Goal: Information Seeking & Learning: Learn about a topic

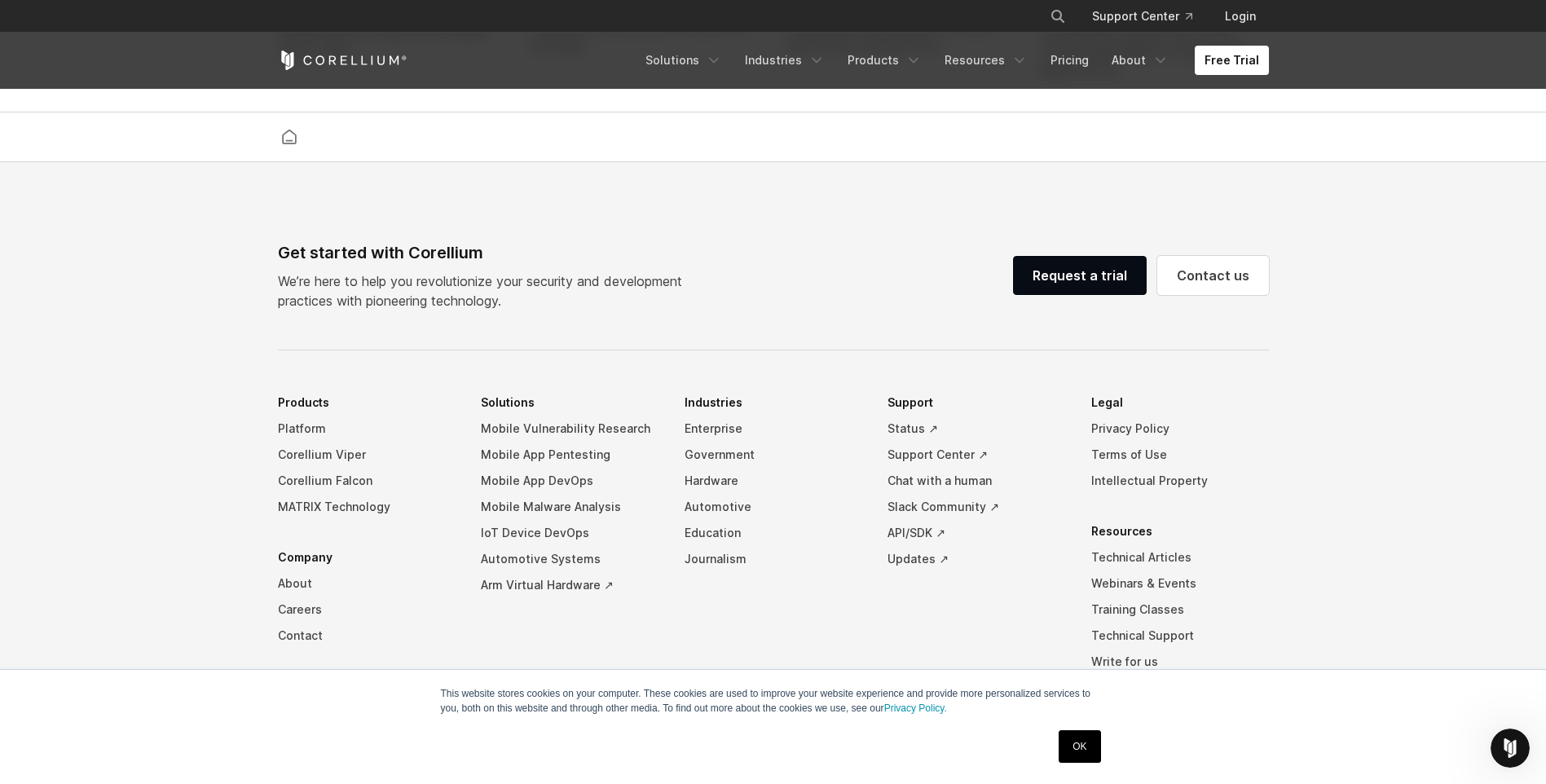
scroll to position [3716, 0]
click at [556, 464] on link "Mobile App Pentesting" at bounding box center [569, 454] width 177 height 26
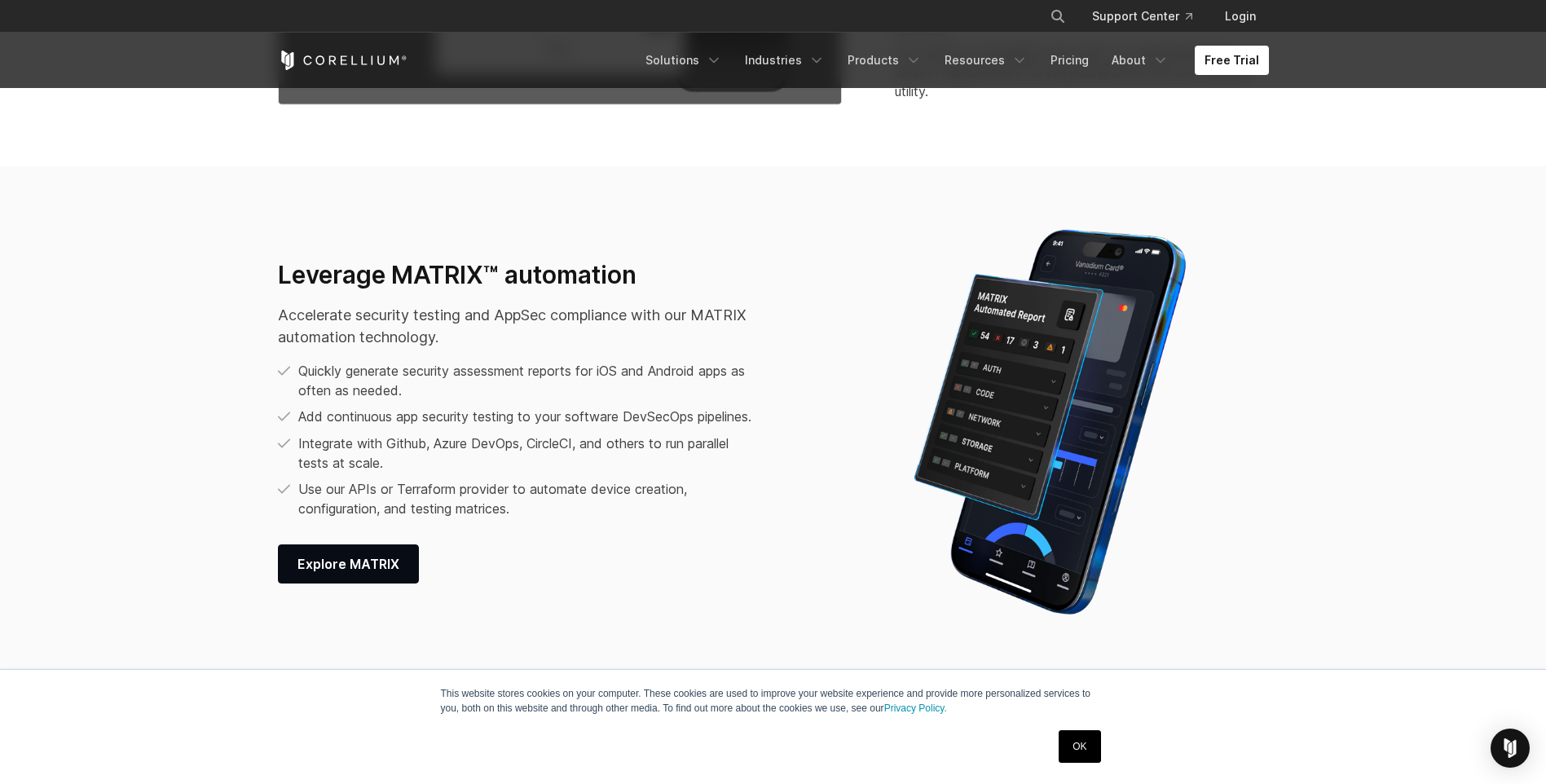
scroll to position [2071, 0]
click at [370, 562] on span "Explore MATRIX" at bounding box center [349, 563] width 102 height 19
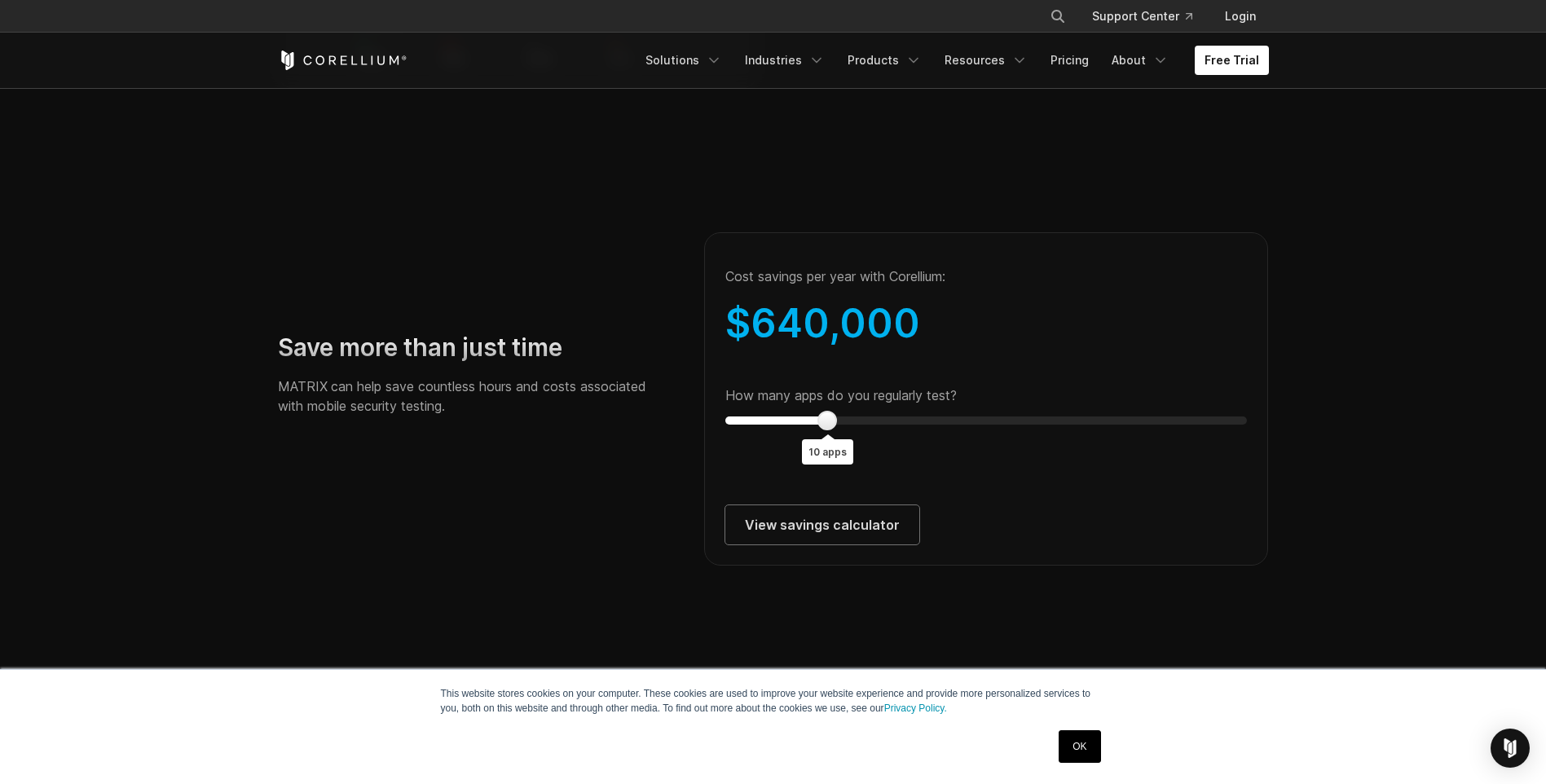
scroll to position [2855, 0]
type input "*"
click at [738, 431] on div at bounding box center [735, 421] width 19 height 19
click at [542, 510] on div "Save more than just time MATRIX can help save countless hours and costs associa…" at bounding box center [774, 382] width 1024 height 370
